Goal: Task Accomplishment & Management: Use online tool/utility

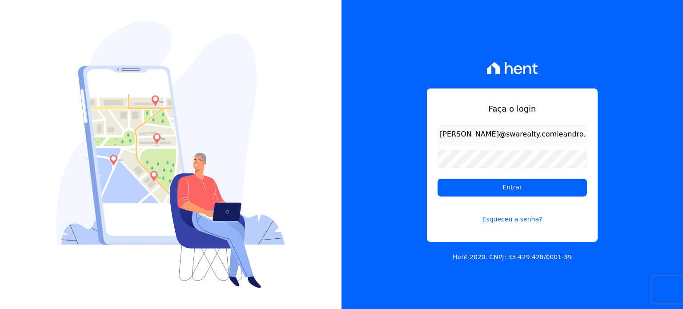
scroll to position [0, 68]
type input "leandro.rodrigues@swarealty.com"
click at [457, 198] on form "leandro.rodrigues@swarealty.com Entrar Esqueceu a senha?" at bounding box center [512, 179] width 149 height 109
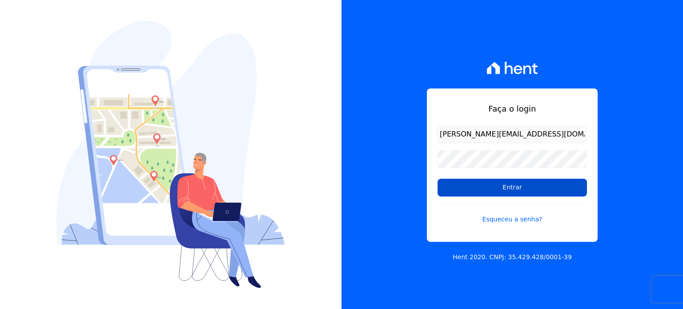
click at [468, 188] on input "Entrar" at bounding box center [512, 188] width 149 height 18
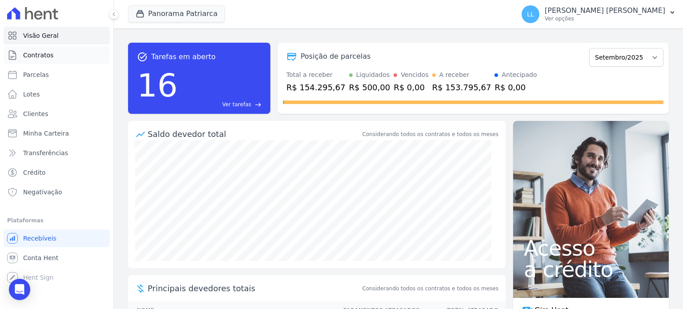
click at [60, 52] on link "Contratos" at bounding box center [57, 55] width 106 height 18
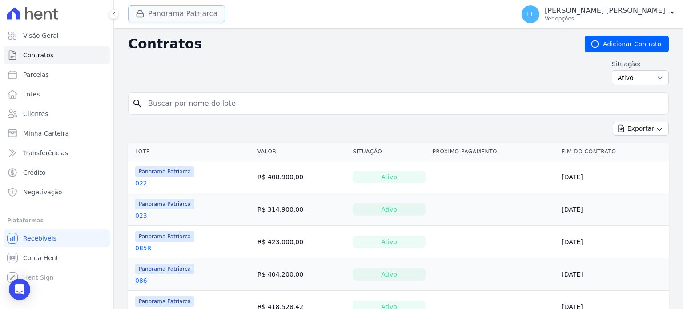
click at [173, 17] on button "Panorama Patriarca" at bounding box center [176, 13] width 97 height 17
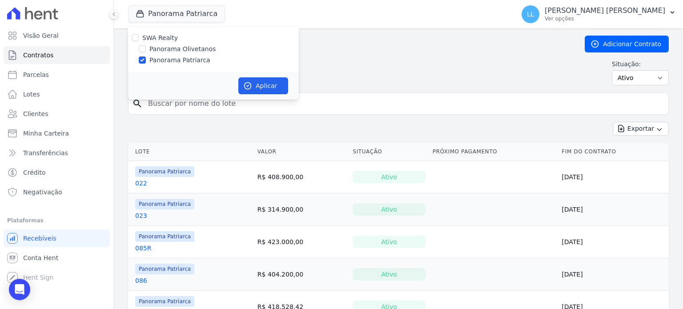
click at [174, 50] on label "Panorama Olivetanos" at bounding box center [182, 48] width 66 height 9
click at [146, 50] on input "Panorama Olivetanos" at bounding box center [142, 48] width 7 height 7
checkbox input "true"
click at [176, 58] on label "Panorama Patriarca" at bounding box center [179, 60] width 61 height 9
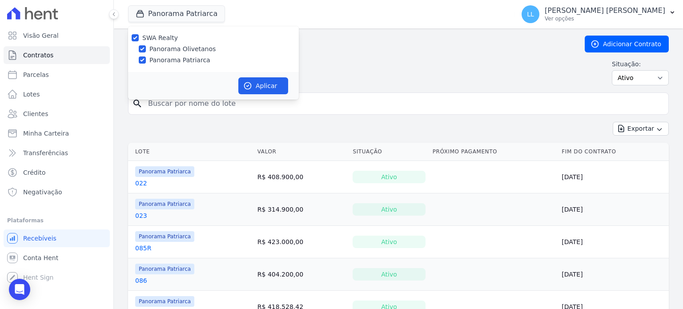
click at [146, 58] on input "Panorama Patriarca" at bounding box center [142, 59] width 7 height 7
checkbox input "false"
click at [268, 88] on button "Aplicar" at bounding box center [263, 85] width 50 height 17
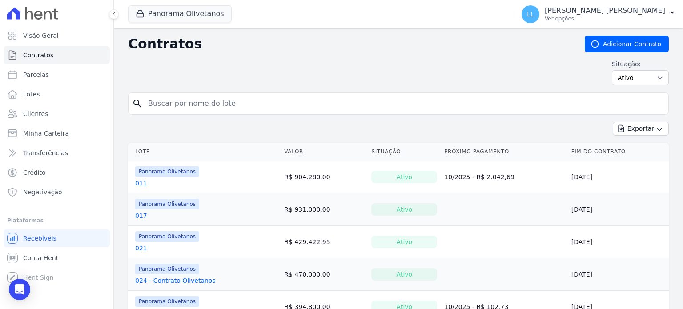
click at [262, 95] on input "search" at bounding box center [404, 104] width 522 height 18
type input "058"
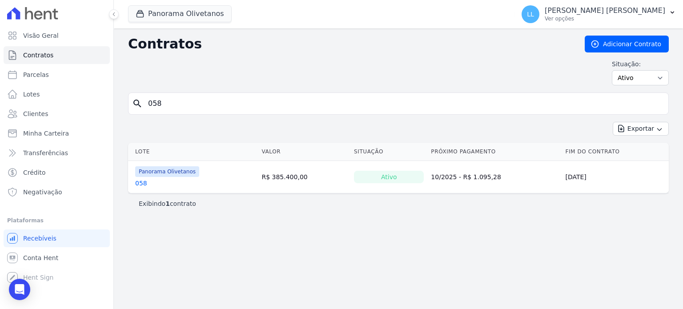
click at [145, 182] on link "058" at bounding box center [141, 183] width 12 height 9
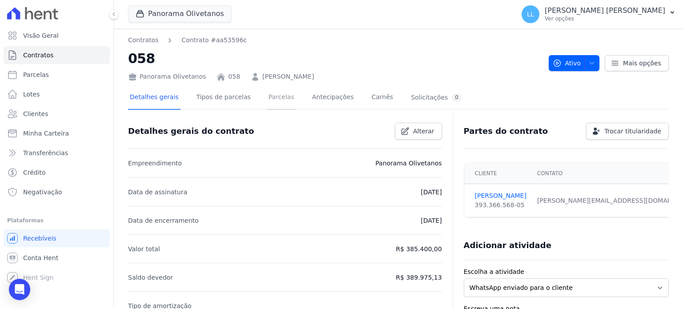
click at [268, 98] on link "Parcelas" at bounding box center [281, 98] width 29 height 24
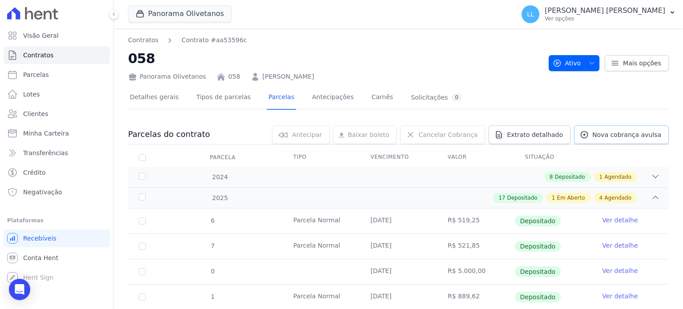
click at [621, 142] on link "Nova cobrança avulsa" at bounding box center [621, 134] width 95 height 19
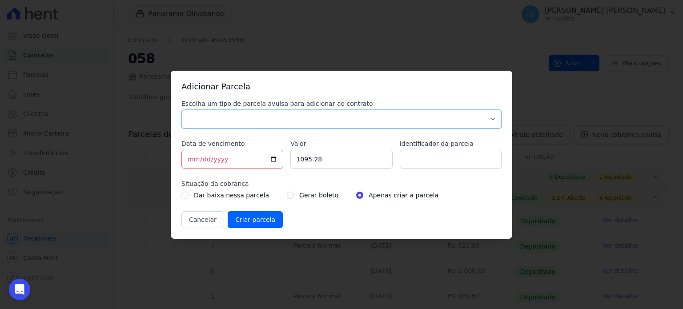
click at [261, 116] on select "Parcela Normal Sinal Caução Intercalada [PERSON_NAME] Pré [PERSON_NAME] Pós [PE…" at bounding box center [341, 119] width 320 height 19
select select "standard"
click at [181, 110] on select "Parcela Normal Sinal Caução Intercalada [PERSON_NAME] Pré [PERSON_NAME] Pós [PE…" at bounding box center [341, 119] width 320 height 19
click at [243, 123] on select "Parcela Normal Sinal Caução Intercalada [PERSON_NAME] Pré [PERSON_NAME] Pós [PE…" at bounding box center [341, 119] width 320 height 19
click at [256, 105] on label "Escolha um tipo de parcela avulsa para adicionar ao contrato" at bounding box center [341, 103] width 320 height 9
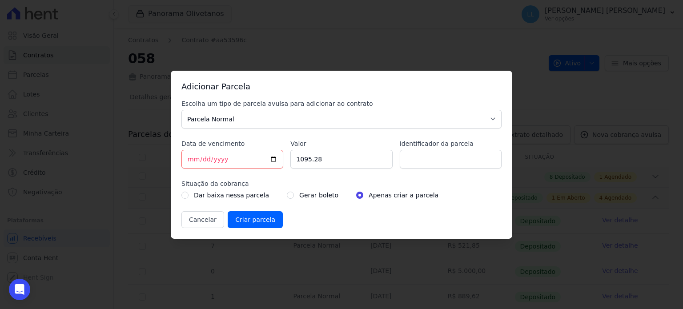
click at [256, 110] on select "Parcela Normal Sinal Caução Intercalada [PERSON_NAME] Pré [PERSON_NAME] Pós [PE…" at bounding box center [341, 119] width 320 height 19
click at [275, 159] on input "[DATE]" at bounding box center [232, 159] width 102 height 19
type input "[DATE]"
click at [323, 160] on input "1095.28" at bounding box center [341, 159] width 102 height 19
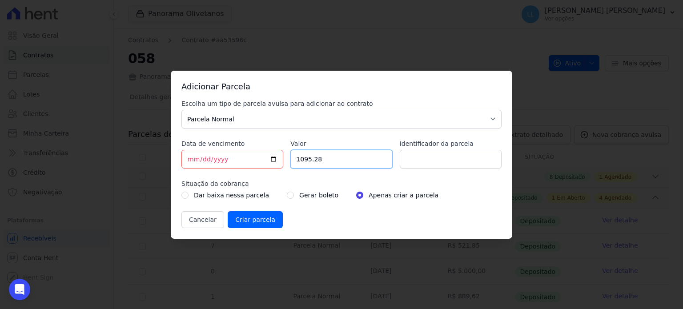
click at [323, 160] on input "1095.28" at bounding box center [341, 159] width 102 height 19
type input "5500"
type input "2318"
click at [301, 195] on label "Gerar boleto" at bounding box center [318, 195] width 39 height 11
click at [285, 192] on div "Situação da cobrança Dar baixa nessa parcela Gerar boleto Apenas criar a parcela" at bounding box center [341, 189] width 320 height 21
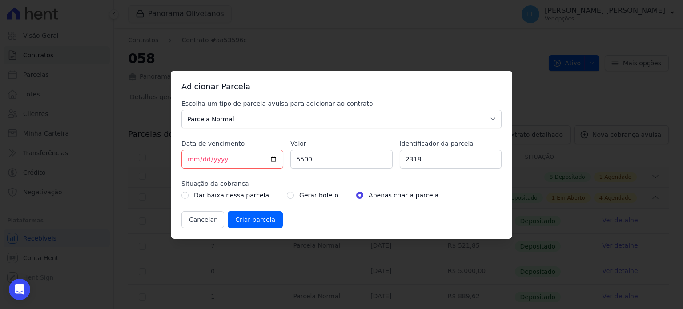
click at [287, 195] on input "radio" at bounding box center [290, 195] width 7 height 7
radio input "true"
click at [263, 215] on input "Criar parcela" at bounding box center [255, 219] width 55 height 17
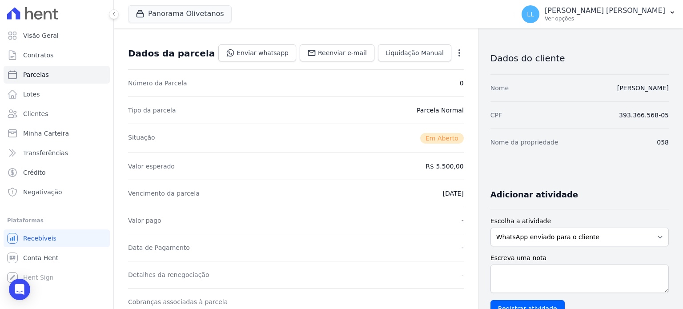
scroll to position [178, 0]
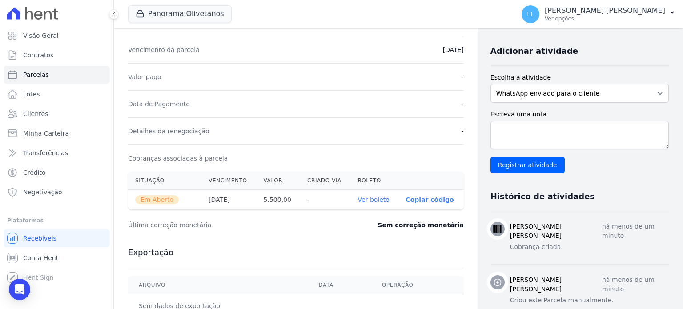
click at [380, 199] on link "Ver boleto" at bounding box center [374, 199] width 32 height 7
